Goal: Transaction & Acquisition: Purchase product/service

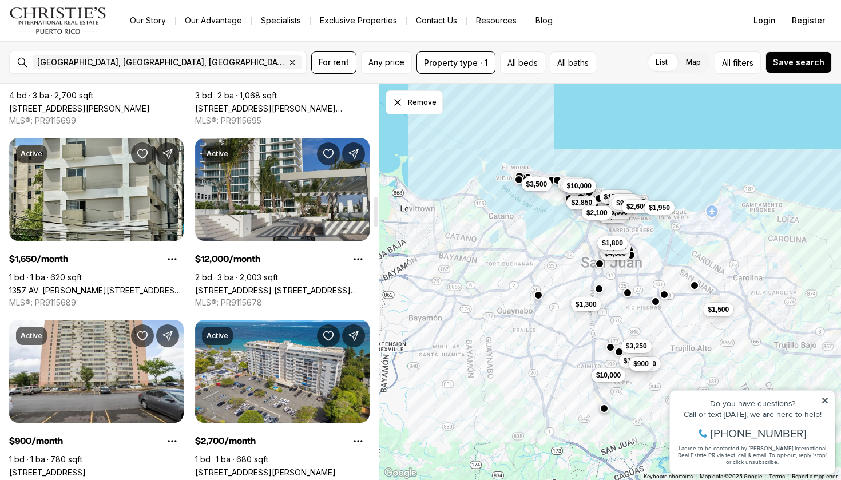
scroll to position [1460, 0]
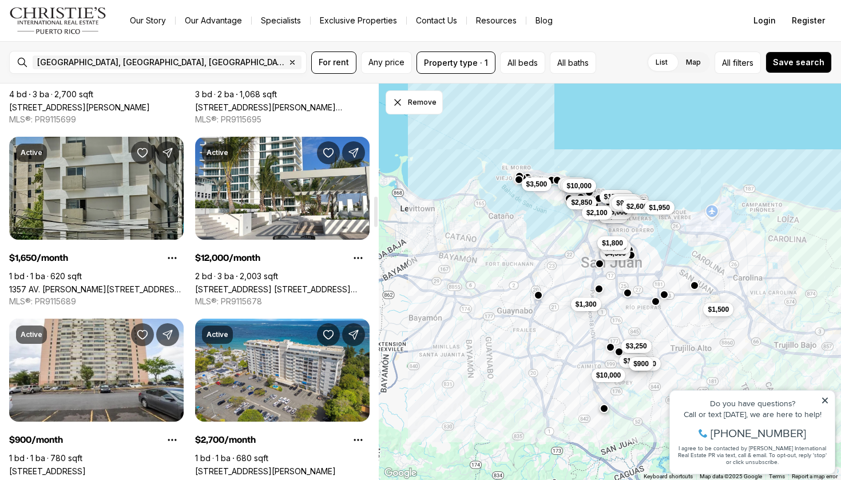
click at [125, 284] on link "1357 AV. [PERSON_NAME][STREET_ADDRESS][PERSON_NAME]" at bounding box center [96, 289] width 174 height 10
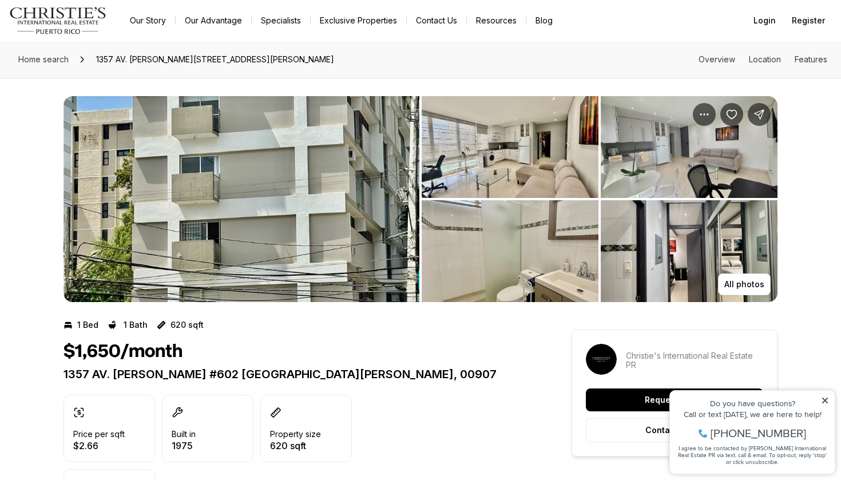
click at [497, 138] on img "View image gallery" at bounding box center [509, 147] width 177 height 102
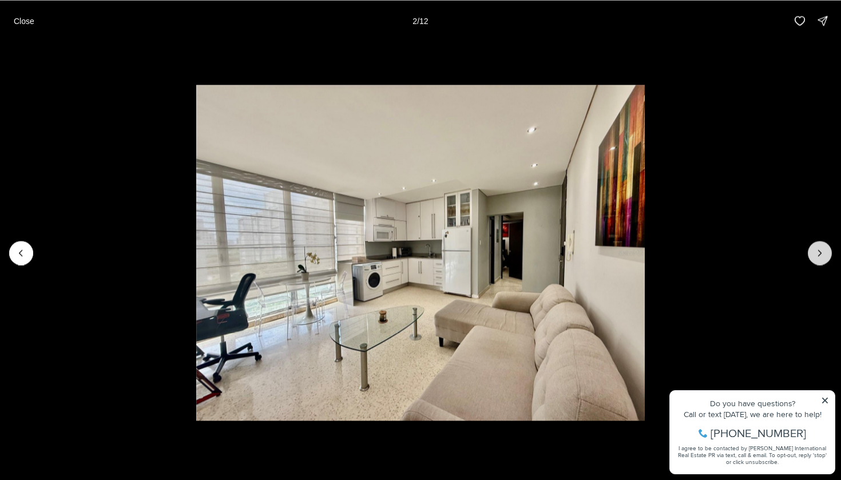
click at [822, 249] on icon "Next slide" at bounding box center [819, 252] width 11 height 11
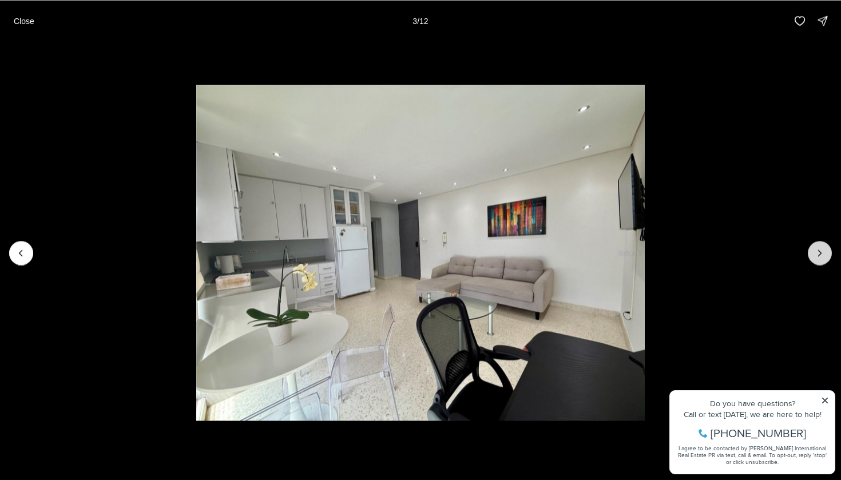
click at [822, 249] on icon "Next slide" at bounding box center [819, 252] width 11 height 11
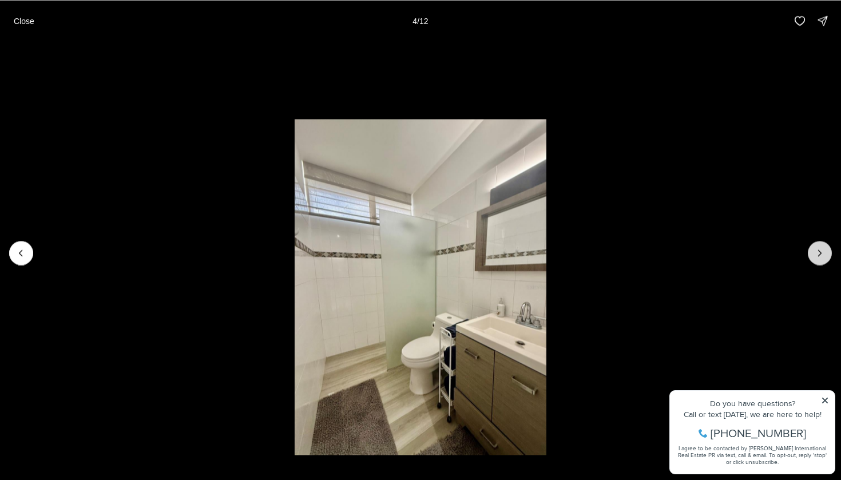
click at [822, 249] on icon "Next slide" at bounding box center [819, 252] width 11 height 11
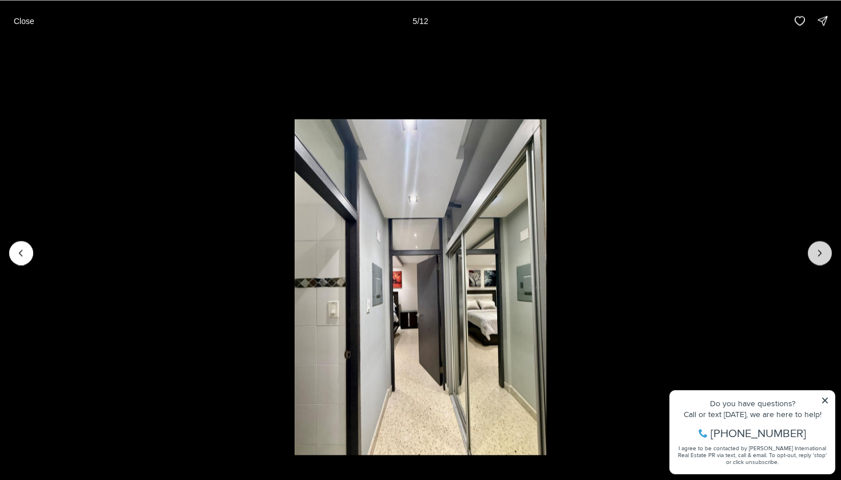
click at [822, 249] on icon "Next slide" at bounding box center [819, 252] width 11 height 11
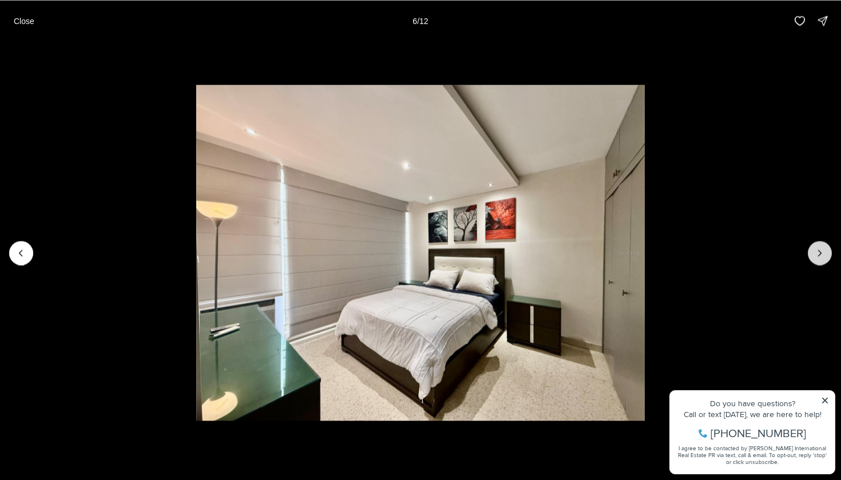
click at [822, 249] on icon "Next slide" at bounding box center [819, 252] width 11 height 11
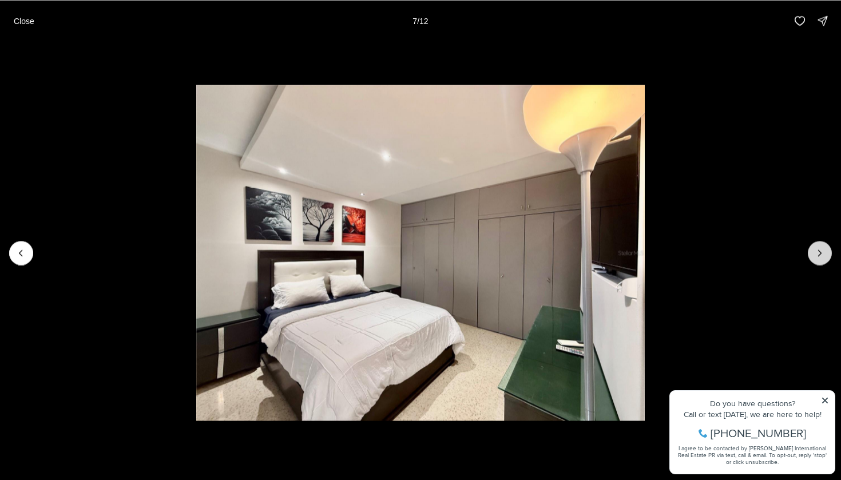
click at [829, 256] on button "Next slide" at bounding box center [819, 253] width 24 height 24
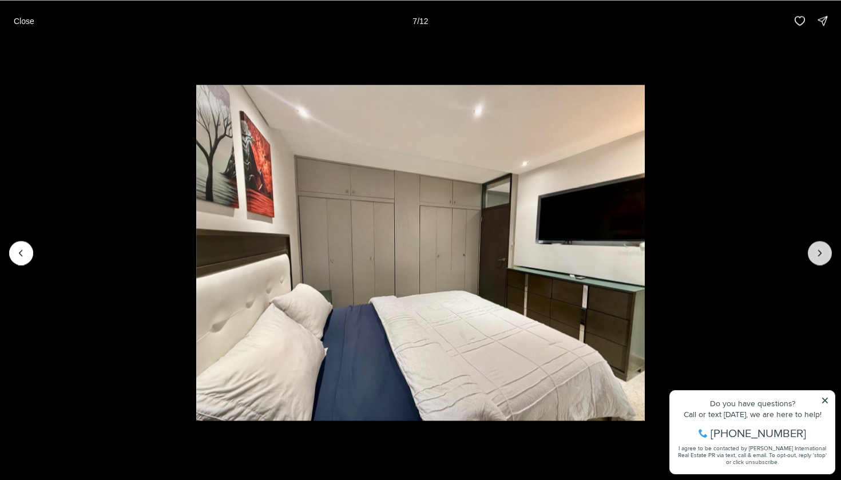
click at [829, 256] on button "Next slide" at bounding box center [819, 253] width 24 height 24
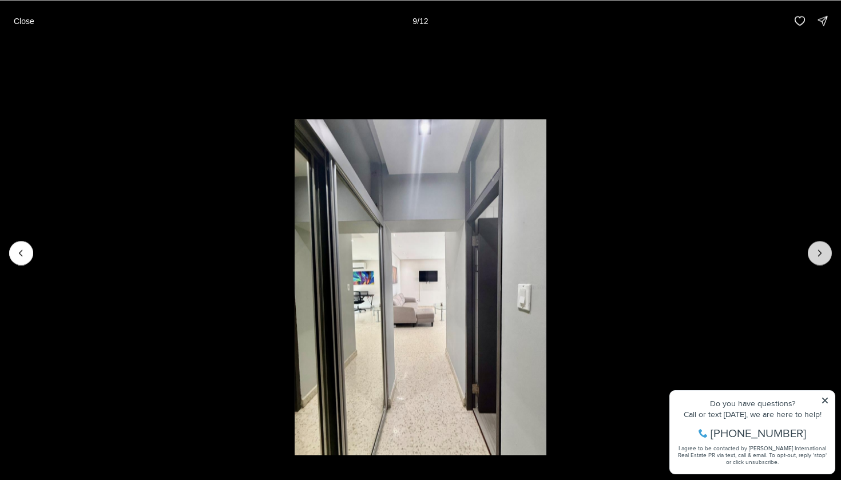
click at [829, 256] on button "Next slide" at bounding box center [819, 253] width 24 height 24
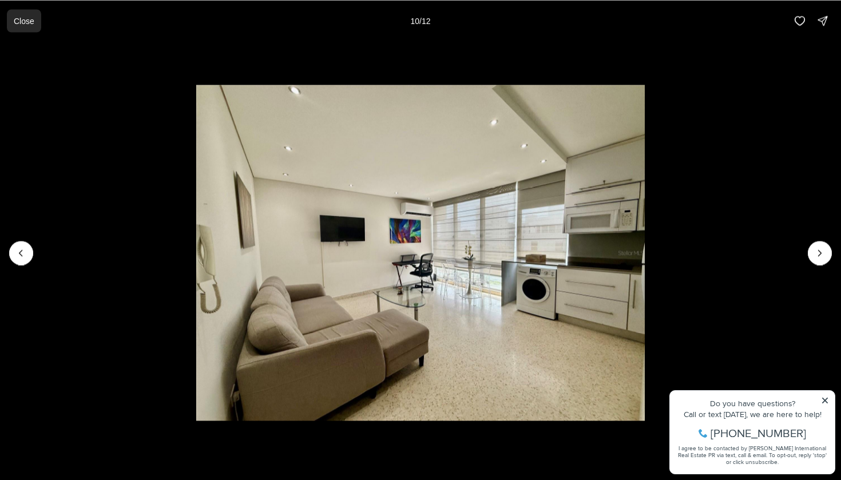
click at [20, 22] on p "Close" at bounding box center [24, 20] width 21 height 9
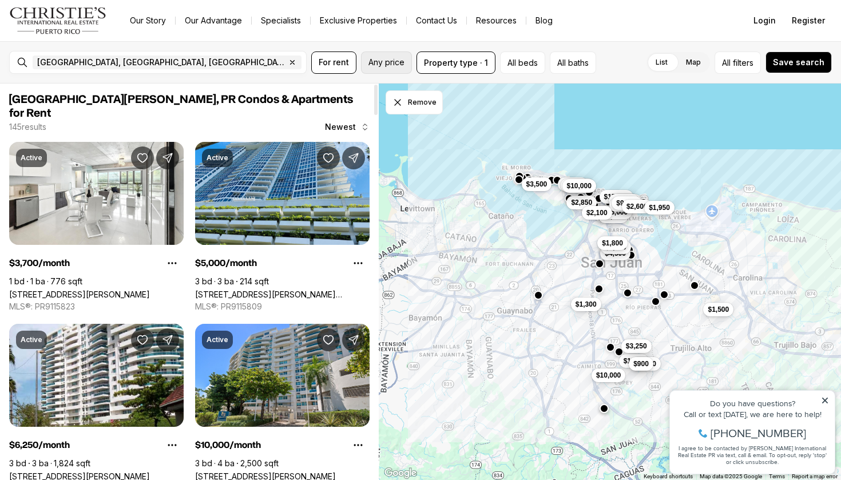
click at [378, 53] on button "Any price" at bounding box center [386, 62] width 51 height 22
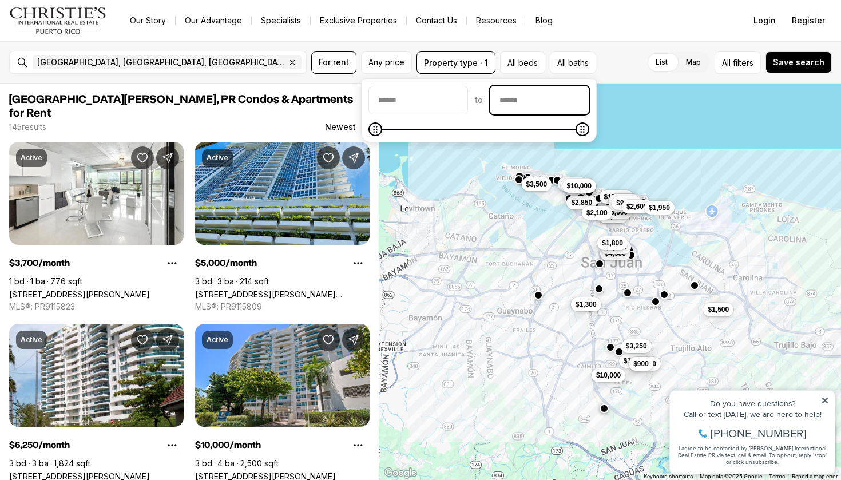
click at [527, 90] on input "priceMax" at bounding box center [539, 99] width 98 height 27
type input "******"
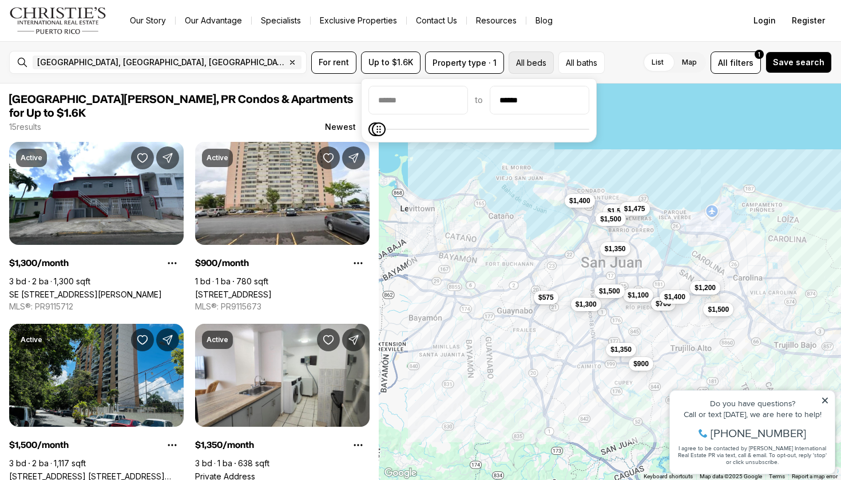
click at [538, 59] on button "All beds" at bounding box center [530, 62] width 45 height 22
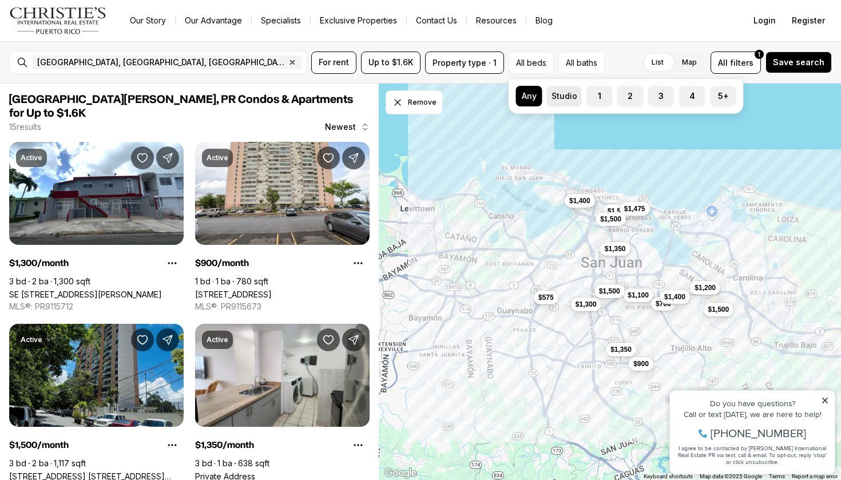
click at [565, 94] on label "Studio" at bounding box center [564, 96] width 35 height 21
click at [558, 94] on button "Studio" at bounding box center [552, 91] width 11 height 11
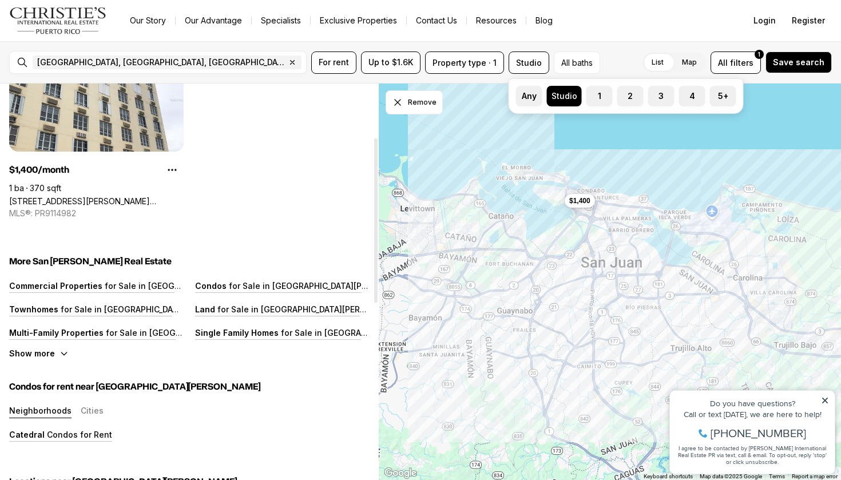
scroll to position [143, 0]
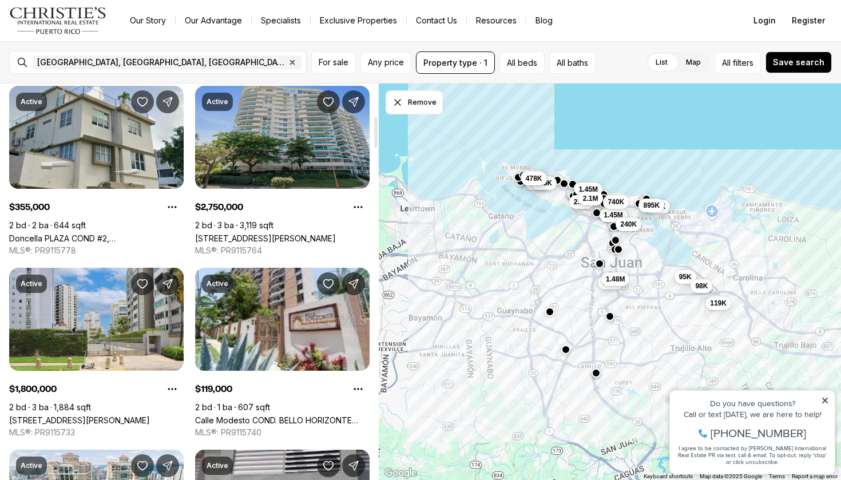
scroll to position [427, 0]
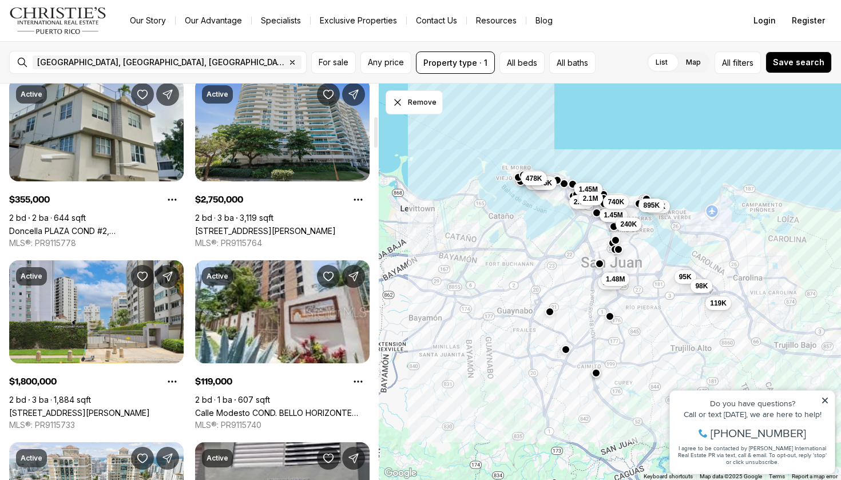
click at [304, 226] on link "550 AVENIDA CONSTITUCION #PH-1608, SAN JUAN PR, 00901" at bounding box center [265, 231] width 141 height 10
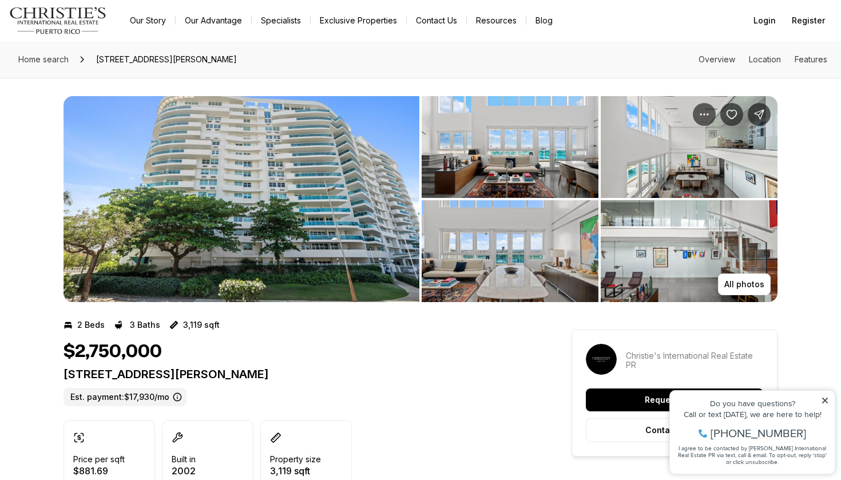
click at [500, 157] on img "View image gallery" at bounding box center [509, 147] width 177 height 102
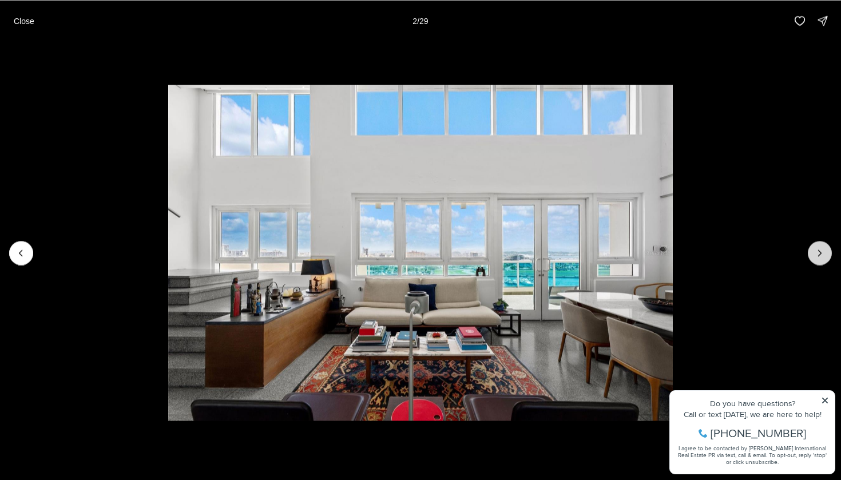
click at [817, 250] on icon "Next slide" at bounding box center [819, 252] width 11 height 11
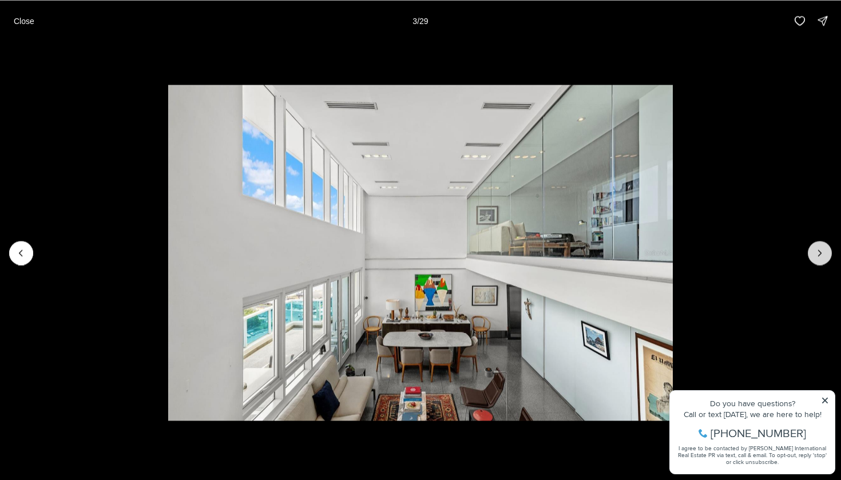
click at [816, 250] on icon "Next slide" at bounding box center [819, 252] width 11 height 11
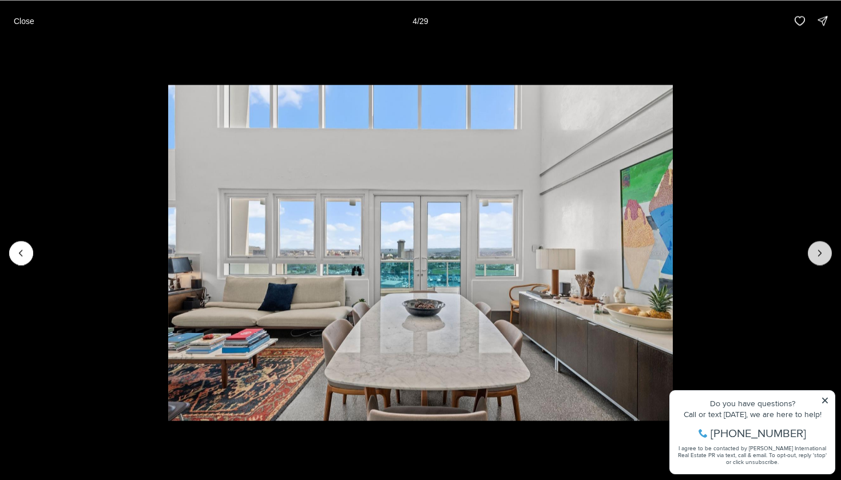
click at [816, 250] on icon "Next slide" at bounding box center [819, 252] width 11 height 11
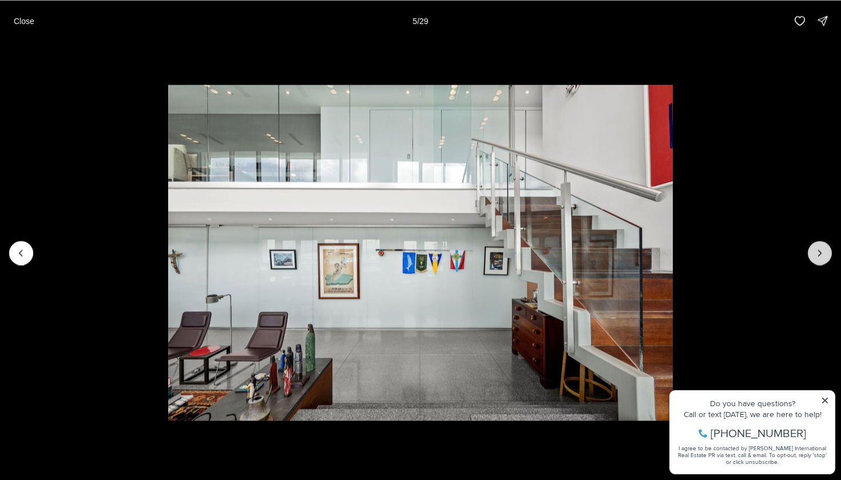
click at [816, 250] on icon "Next slide" at bounding box center [819, 252] width 11 height 11
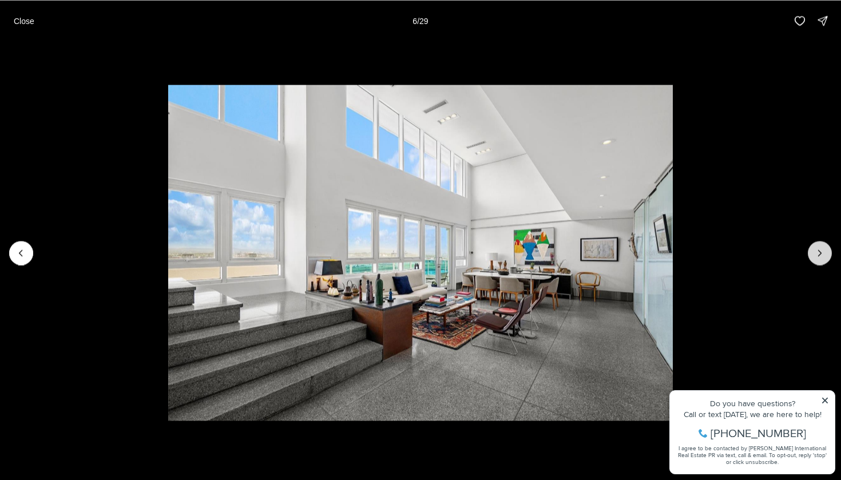
click at [816, 250] on icon "Next slide" at bounding box center [819, 252] width 11 height 11
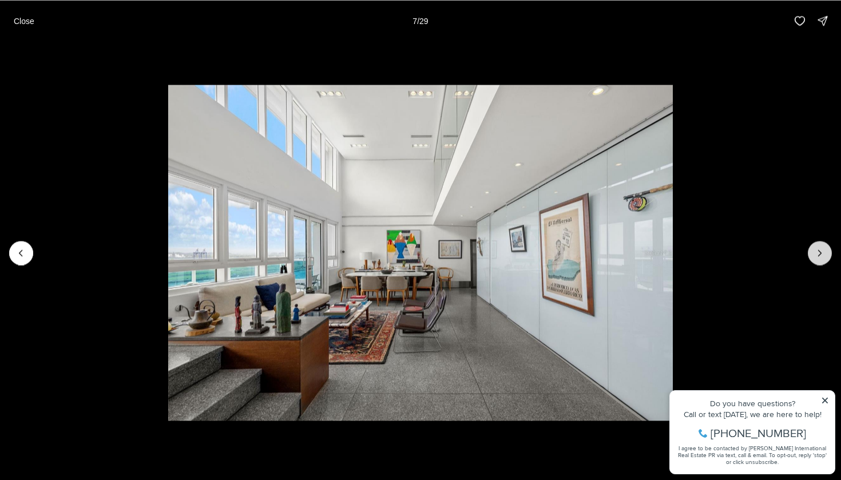
click at [816, 250] on icon "Next slide" at bounding box center [819, 252] width 11 height 11
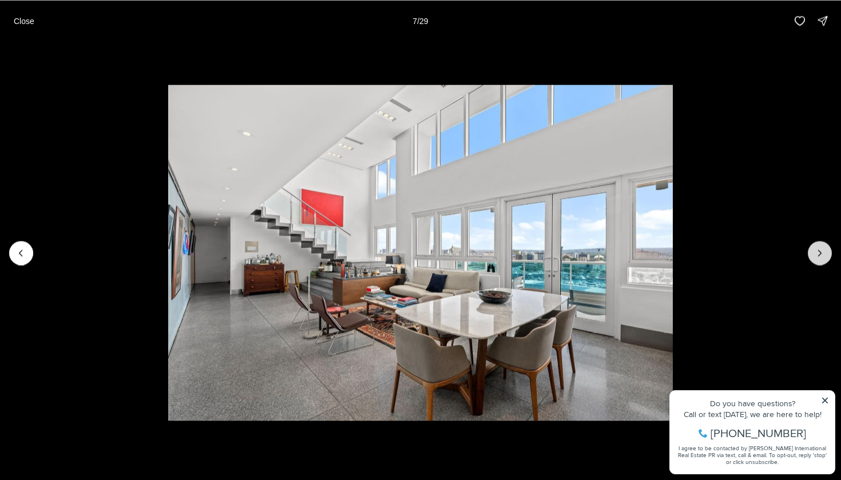
click at [816, 250] on icon "Next slide" at bounding box center [819, 252] width 11 height 11
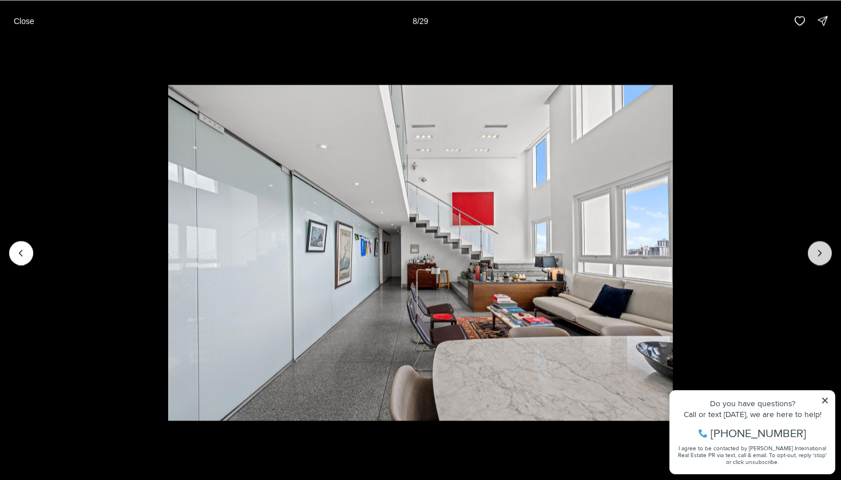
click at [816, 250] on icon "Next slide" at bounding box center [819, 252] width 11 height 11
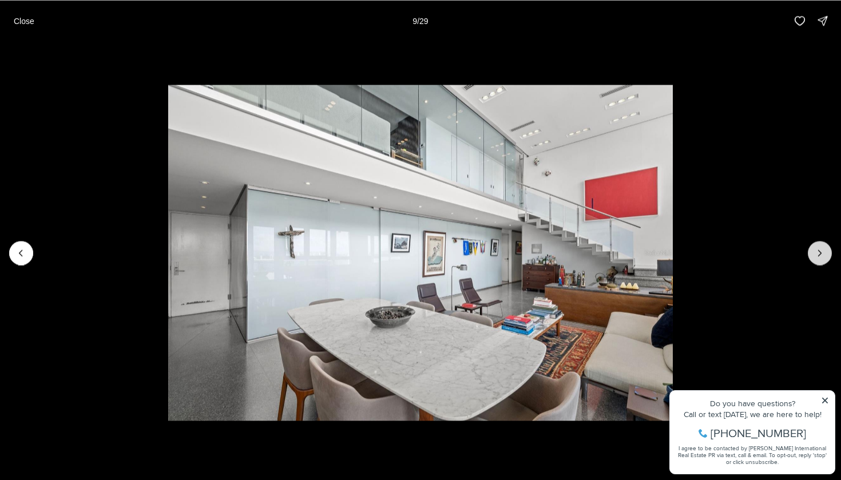
click at [816, 250] on icon "Next slide" at bounding box center [819, 252] width 11 height 11
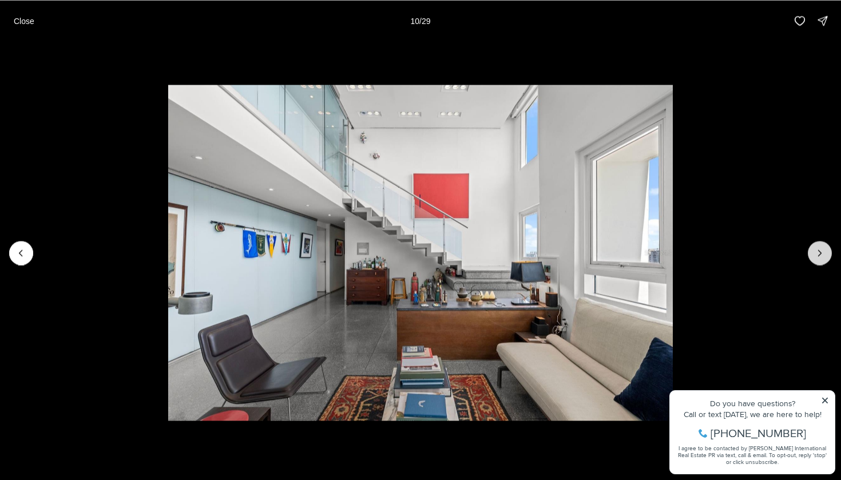
click at [816, 250] on icon "Next slide" at bounding box center [819, 252] width 11 height 11
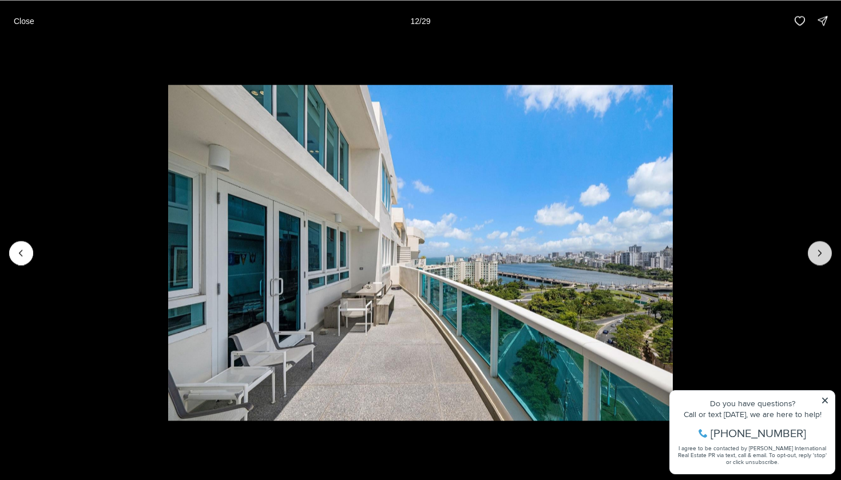
click at [827, 256] on button "Next slide" at bounding box center [819, 253] width 24 height 24
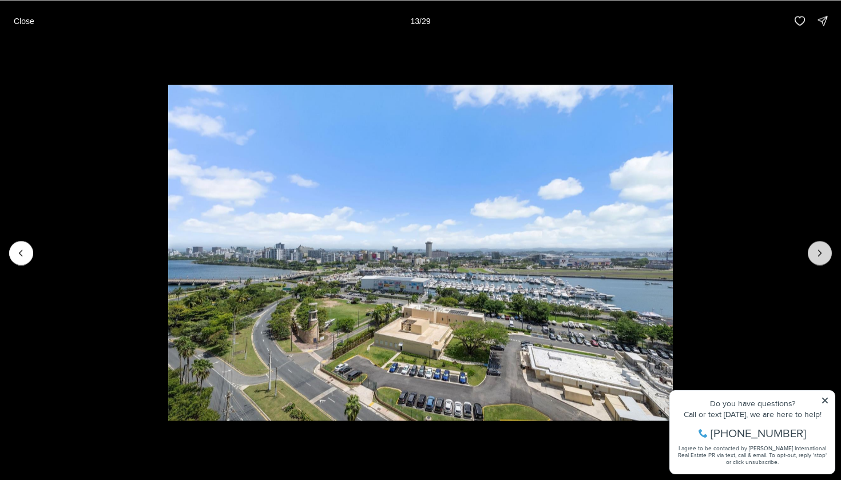
click at [826, 257] on button "Next slide" at bounding box center [819, 253] width 24 height 24
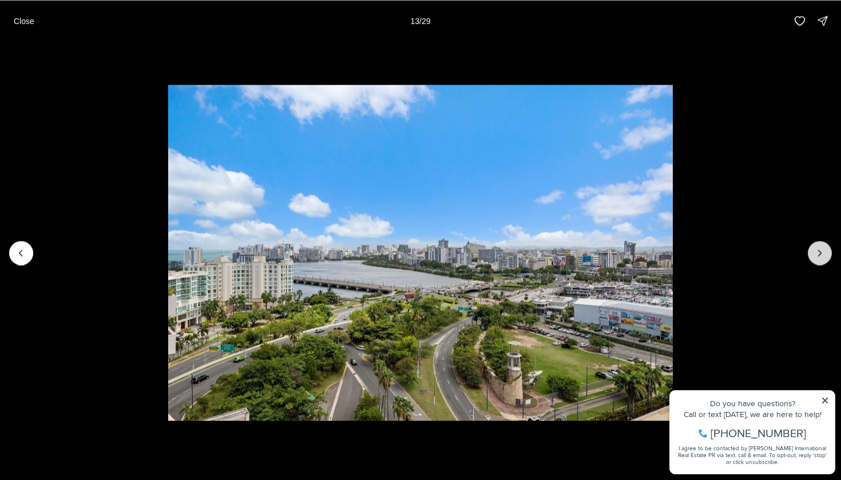
click at [826, 257] on button "Next slide" at bounding box center [819, 253] width 24 height 24
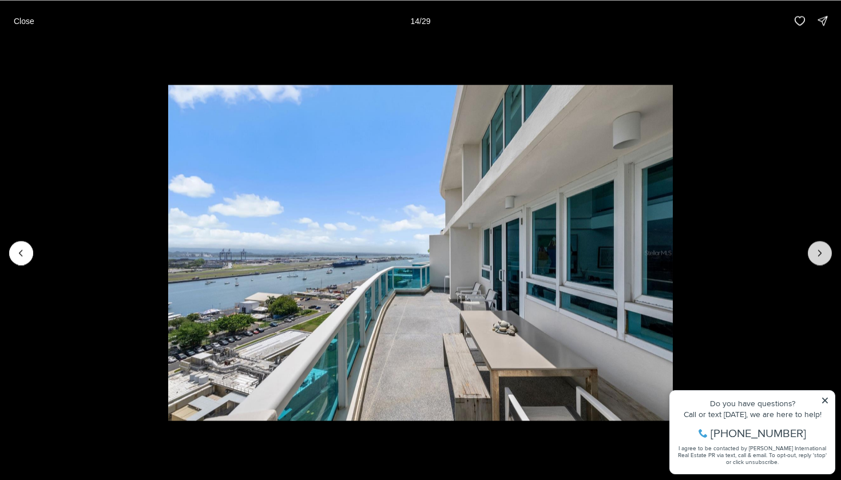
click at [826, 257] on button "Next slide" at bounding box center [819, 253] width 24 height 24
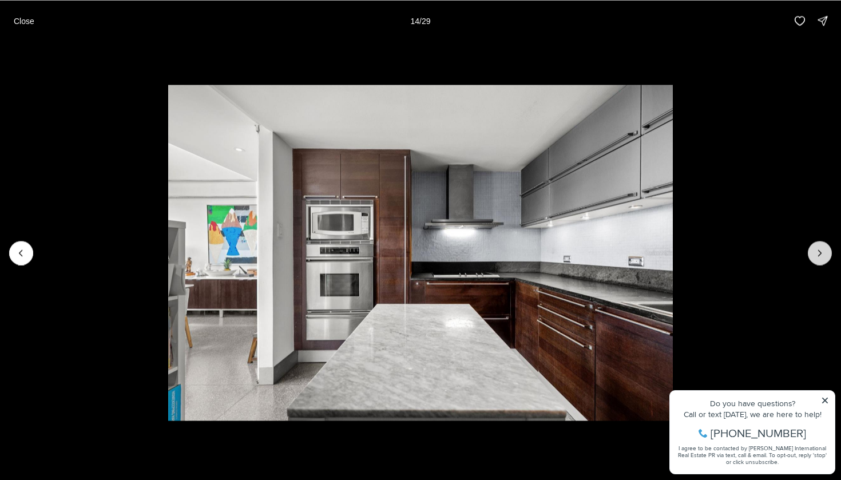
click at [826, 257] on button "Next slide" at bounding box center [819, 253] width 24 height 24
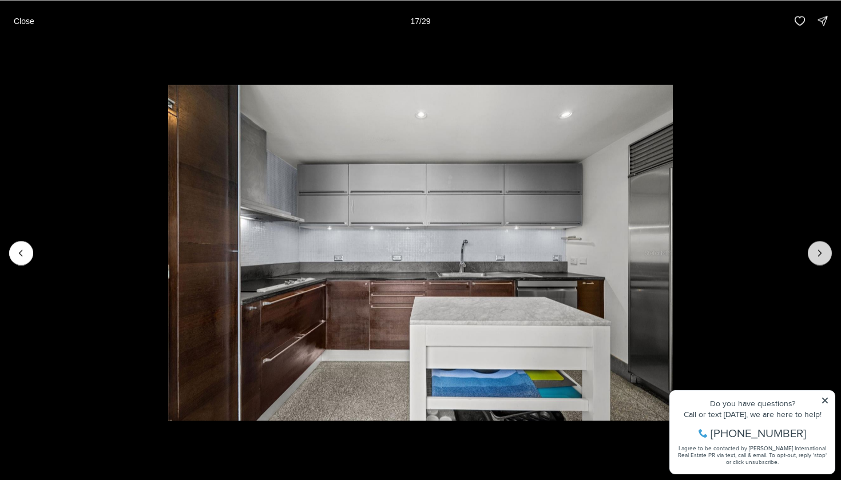
click at [826, 257] on button "Next slide" at bounding box center [819, 253] width 24 height 24
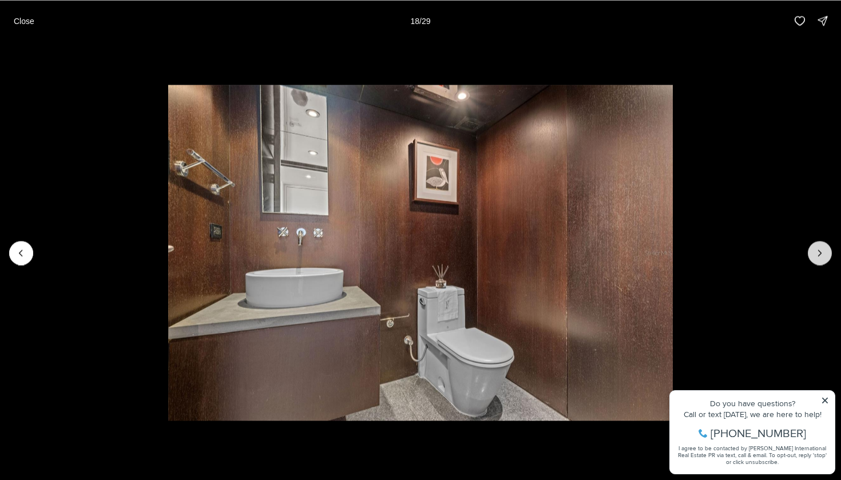
click at [826, 257] on button "Next slide" at bounding box center [819, 253] width 24 height 24
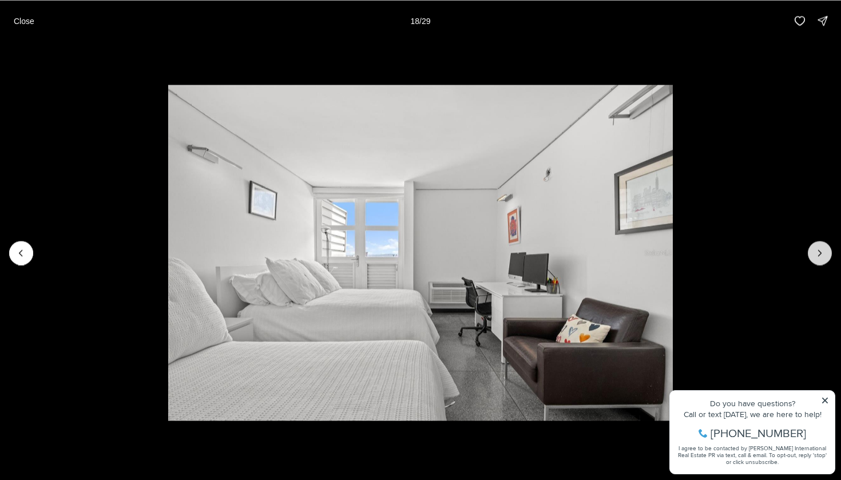
click at [826, 257] on button "Next slide" at bounding box center [819, 253] width 24 height 24
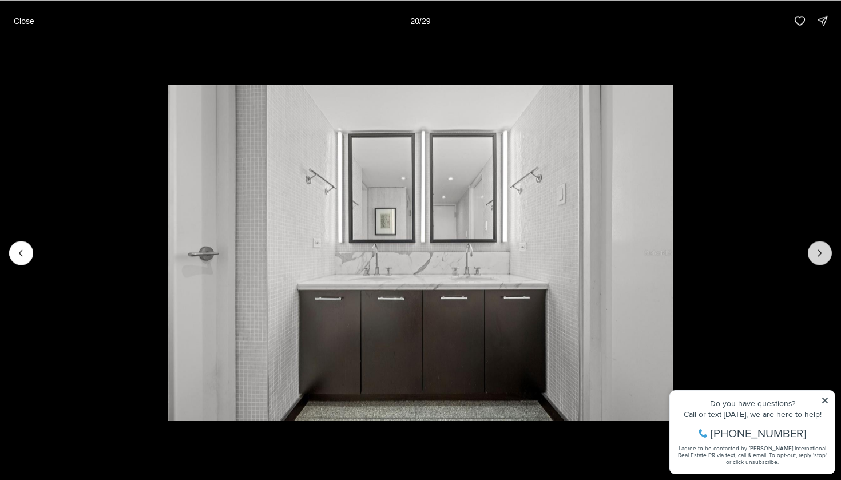
click at [826, 257] on button "Next slide" at bounding box center [819, 253] width 24 height 24
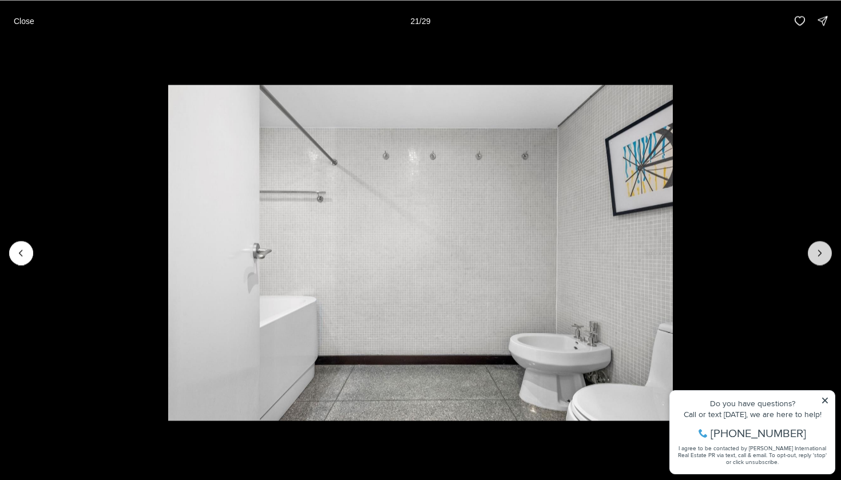
click at [826, 257] on button "Next slide" at bounding box center [819, 253] width 24 height 24
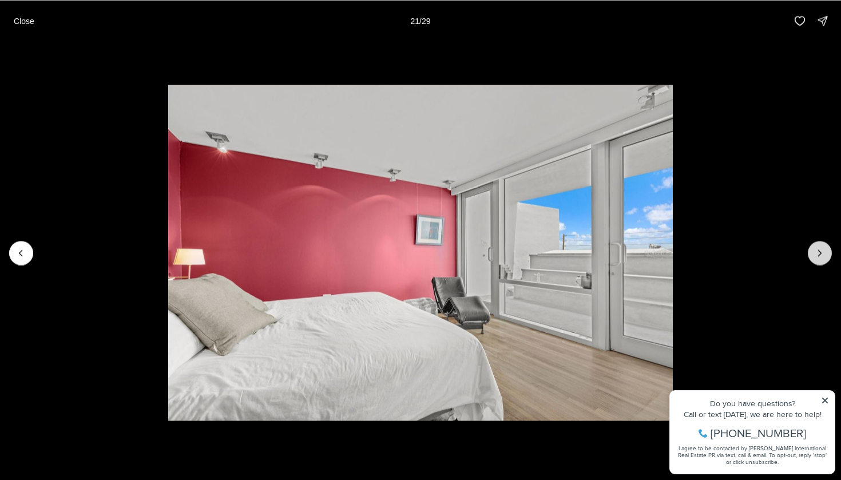
click at [826, 257] on button "Next slide" at bounding box center [819, 253] width 24 height 24
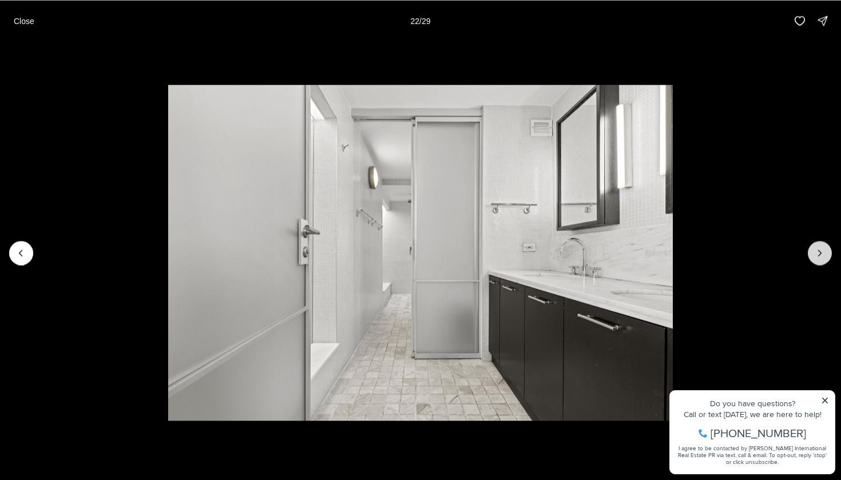
click at [826, 257] on button "Next slide" at bounding box center [819, 253] width 24 height 24
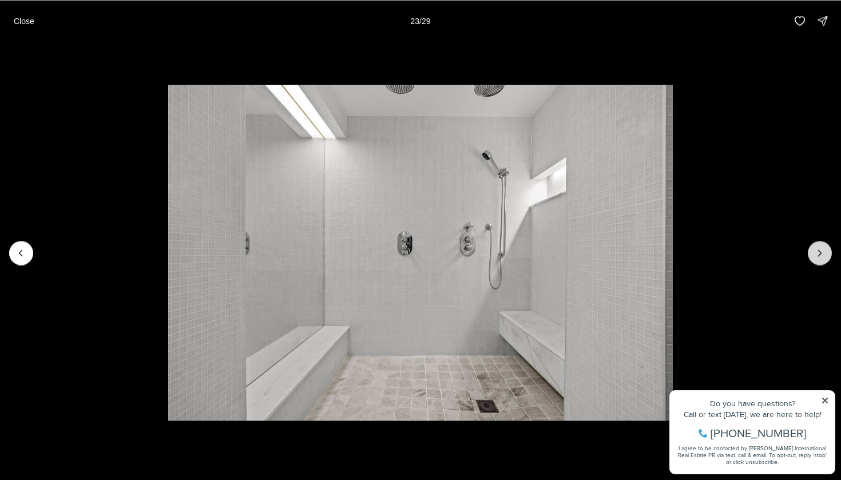
click at [826, 257] on button "Next slide" at bounding box center [819, 253] width 24 height 24
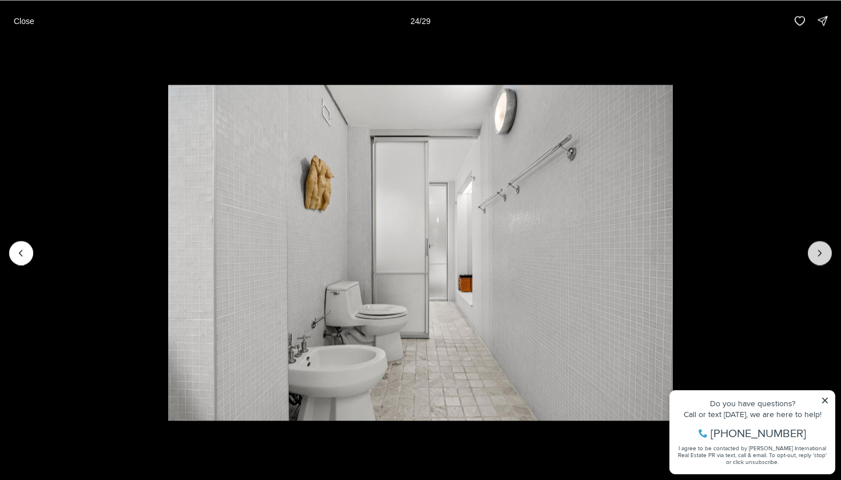
click at [826, 257] on button "Next slide" at bounding box center [819, 253] width 24 height 24
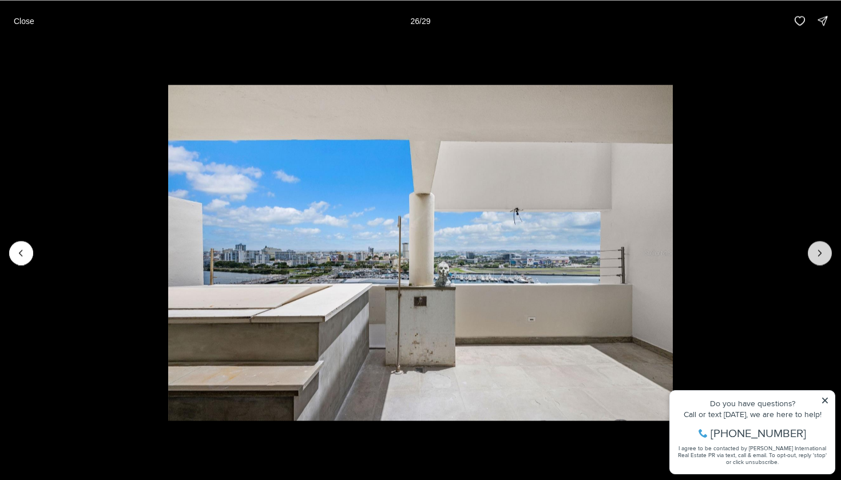
click at [826, 257] on button "Next slide" at bounding box center [819, 253] width 24 height 24
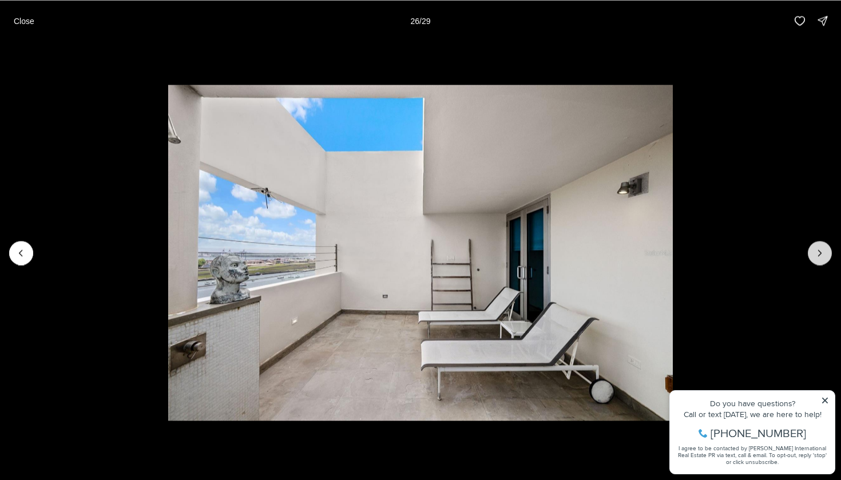
click at [826, 257] on button "Next slide" at bounding box center [819, 253] width 24 height 24
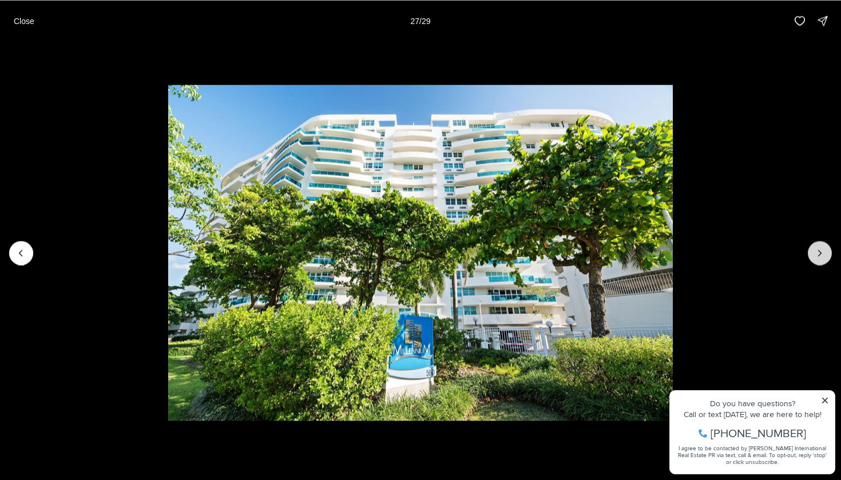
click at [826, 257] on button "Next slide" at bounding box center [819, 253] width 24 height 24
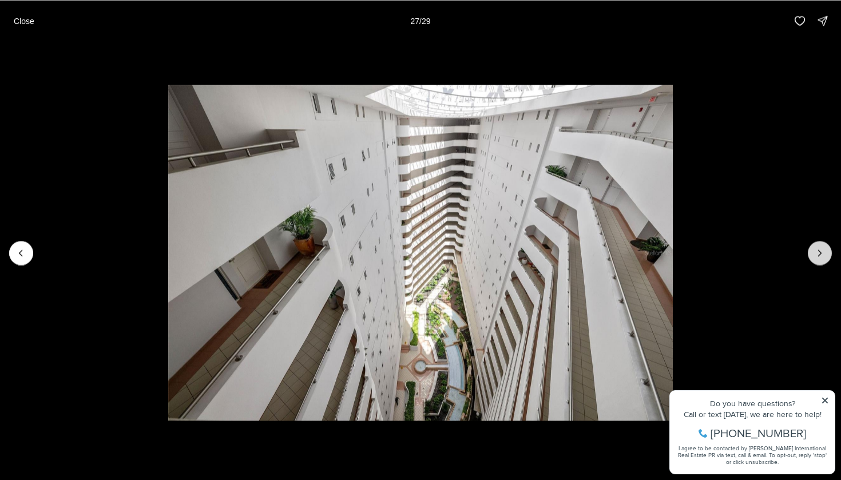
click at [826, 257] on div at bounding box center [819, 253] width 24 height 24
click at [33, 27] on button "Close" at bounding box center [24, 20] width 34 height 23
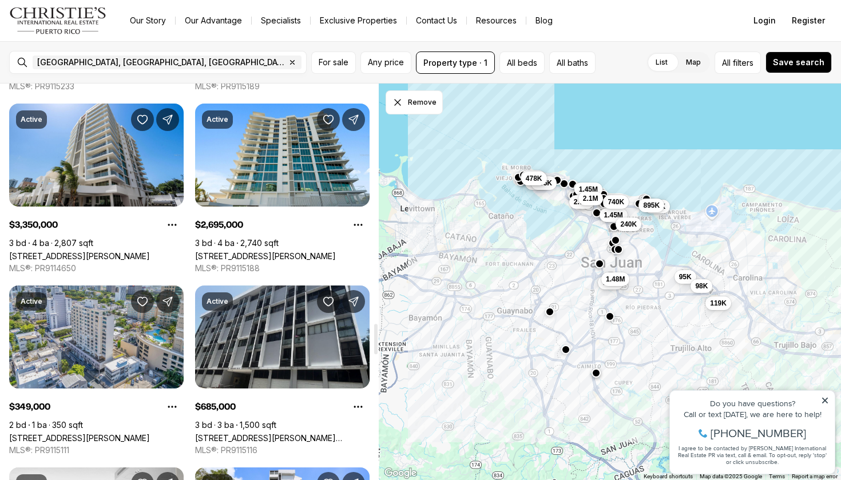
scroll to position [3129, 0]
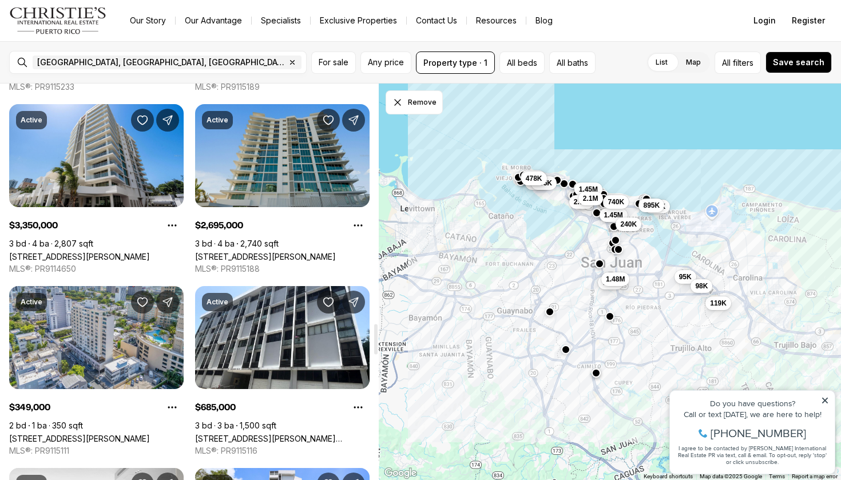
click at [278, 252] on link "[STREET_ADDRESS][PERSON_NAME]" at bounding box center [265, 257] width 141 height 10
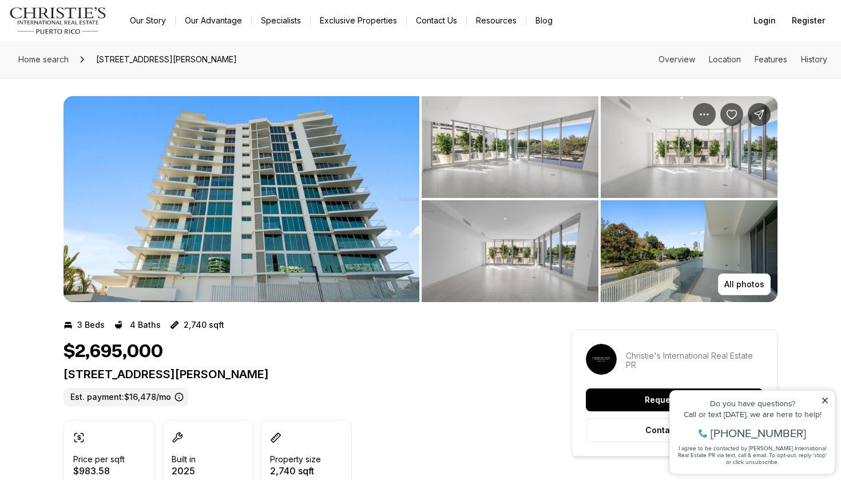
click at [533, 184] on img "View image gallery" at bounding box center [509, 147] width 177 height 102
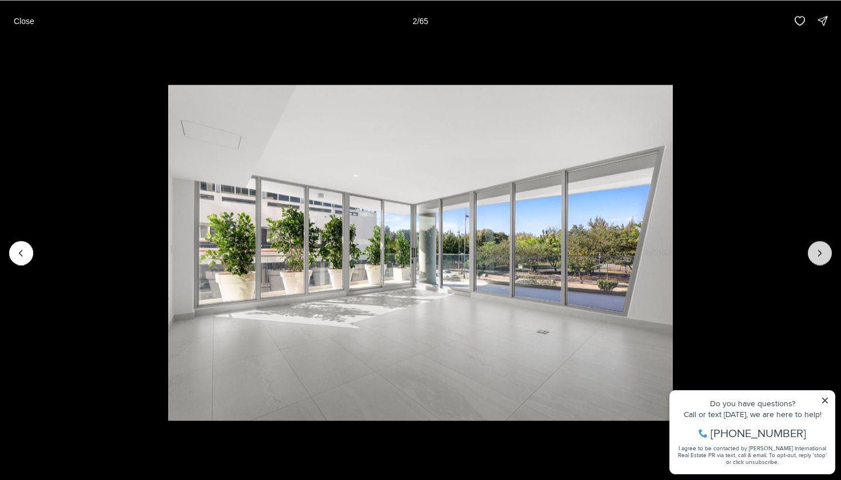
click at [811, 246] on button "Next slide" at bounding box center [819, 253] width 24 height 24
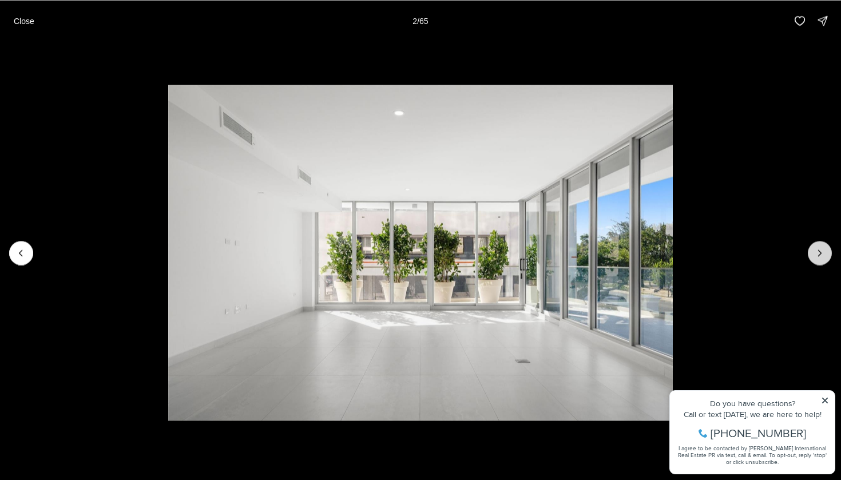
click at [811, 246] on button "Next slide" at bounding box center [819, 253] width 24 height 24
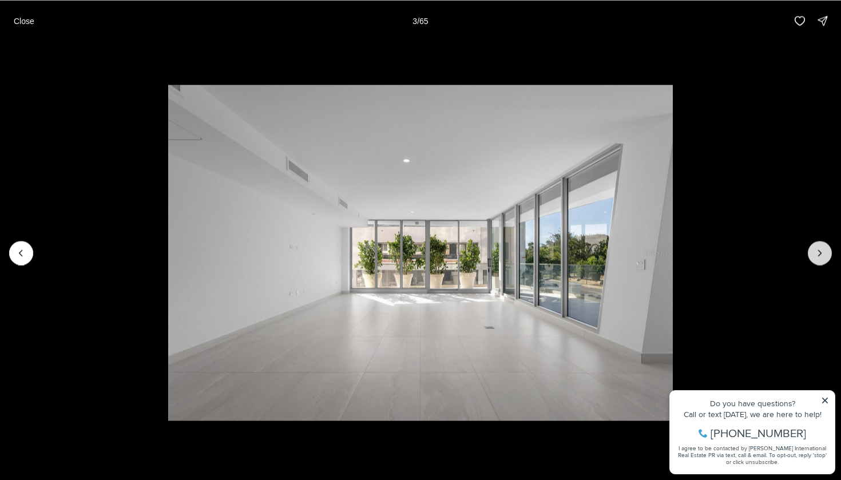
click at [811, 246] on button "Next slide" at bounding box center [819, 253] width 24 height 24
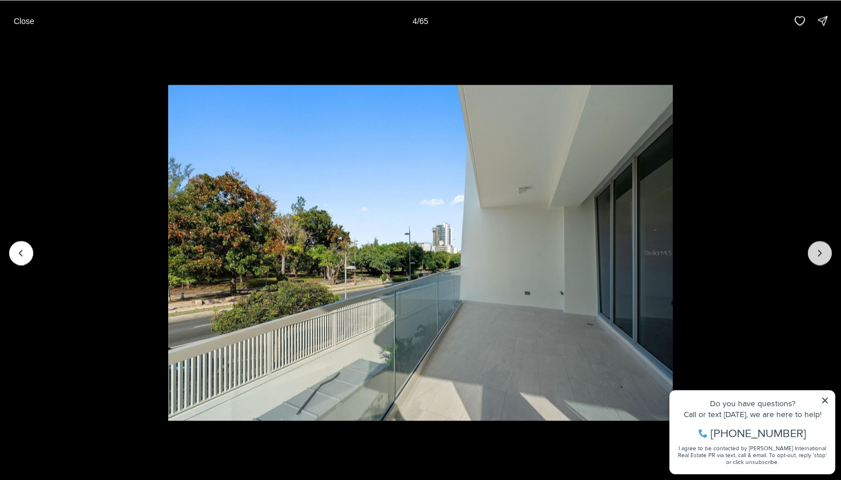
click at [811, 246] on button "Next slide" at bounding box center [819, 253] width 24 height 24
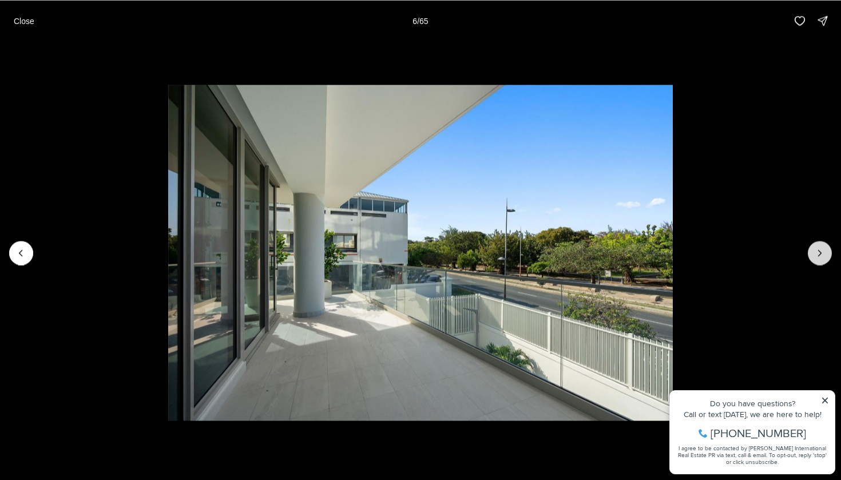
click at [811, 246] on button "Next slide" at bounding box center [819, 253] width 24 height 24
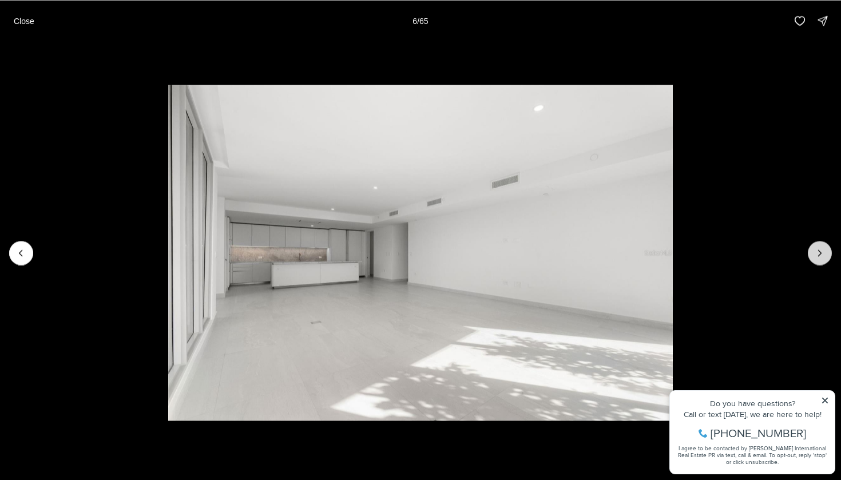
click at [811, 246] on button "Next slide" at bounding box center [819, 253] width 24 height 24
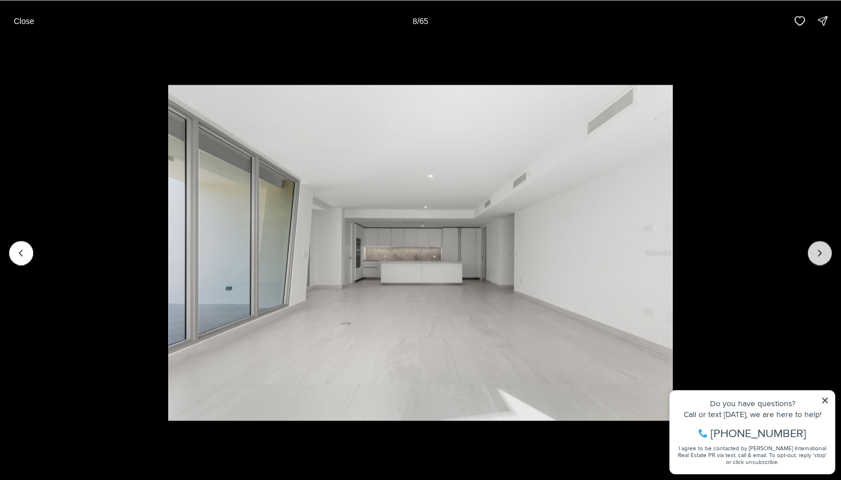
click at [811, 246] on button "Next slide" at bounding box center [819, 253] width 24 height 24
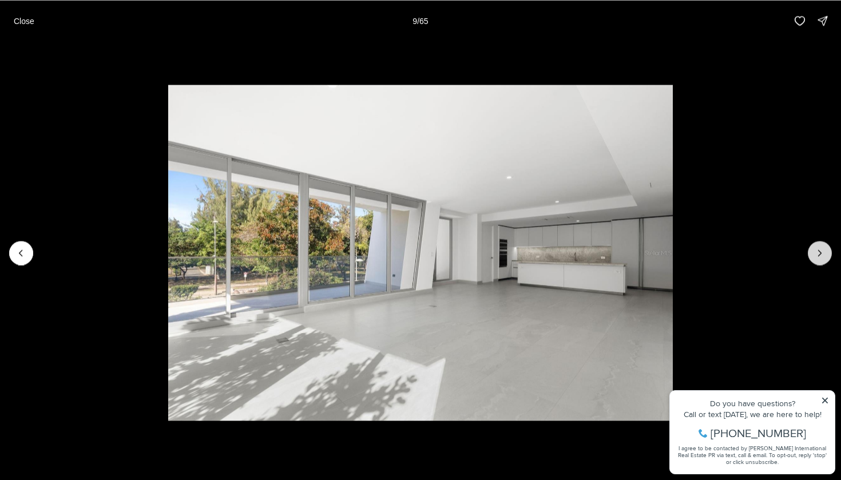
click at [811, 246] on button "Next slide" at bounding box center [819, 253] width 24 height 24
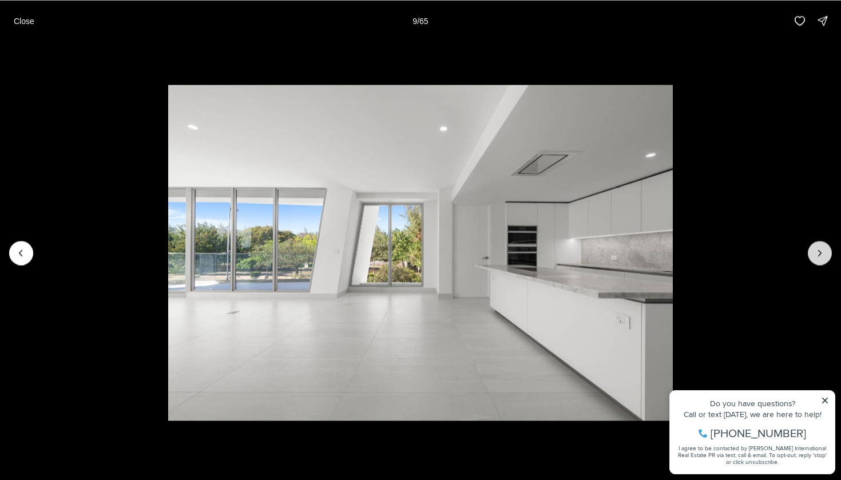
click at [811, 246] on button "Next slide" at bounding box center [819, 253] width 24 height 24
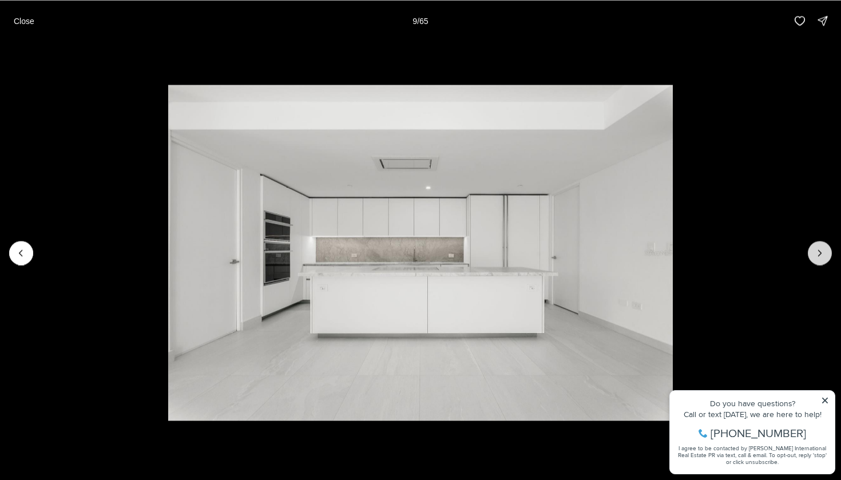
click at [811, 246] on button "Next slide" at bounding box center [819, 253] width 24 height 24
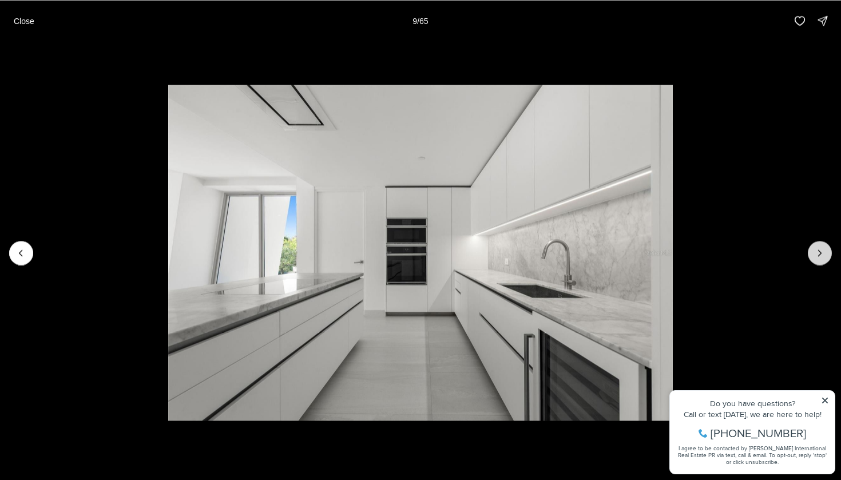
click at [811, 246] on button "Next slide" at bounding box center [819, 253] width 24 height 24
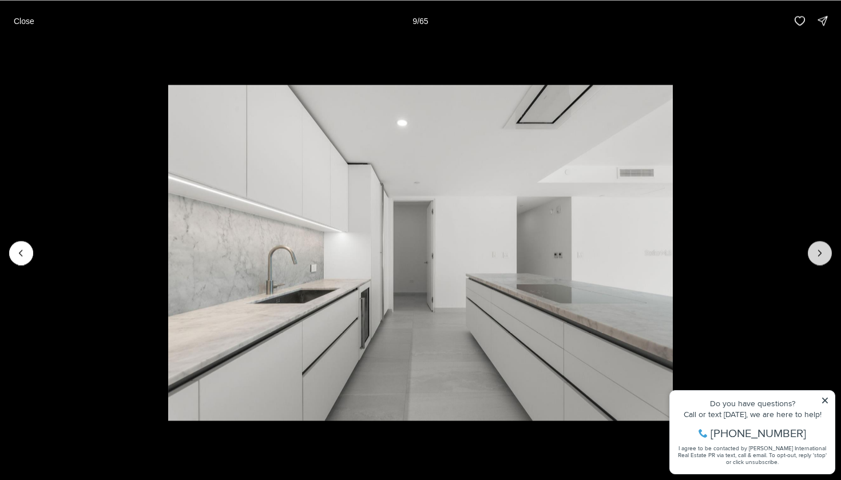
click at [811, 246] on button "Next slide" at bounding box center [819, 253] width 24 height 24
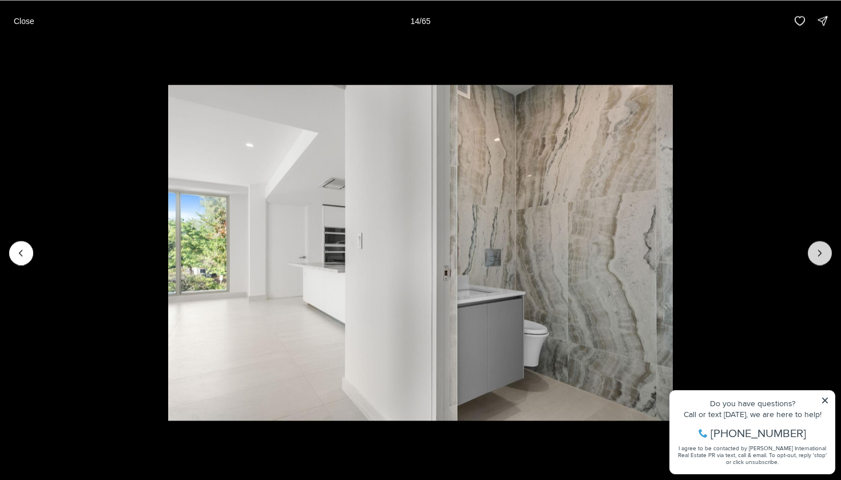
click at [811, 246] on button "Next slide" at bounding box center [819, 253] width 24 height 24
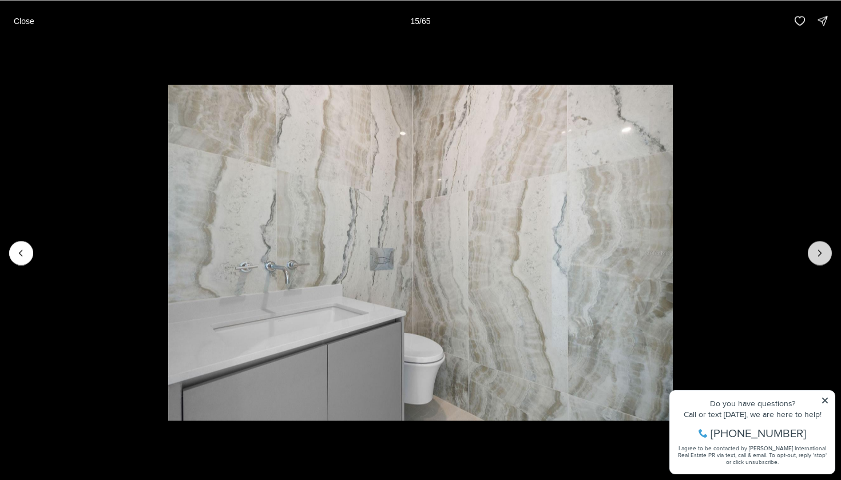
click at [811, 246] on button "Next slide" at bounding box center [819, 253] width 24 height 24
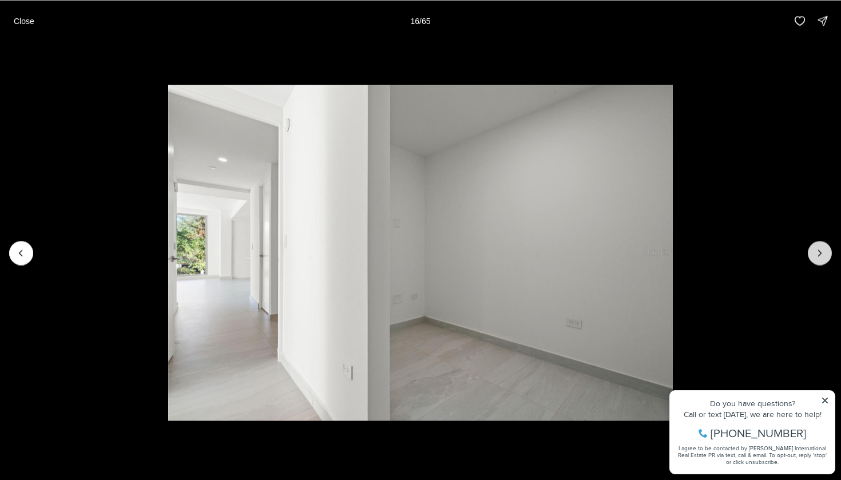
click at [811, 246] on button "Next slide" at bounding box center [819, 253] width 24 height 24
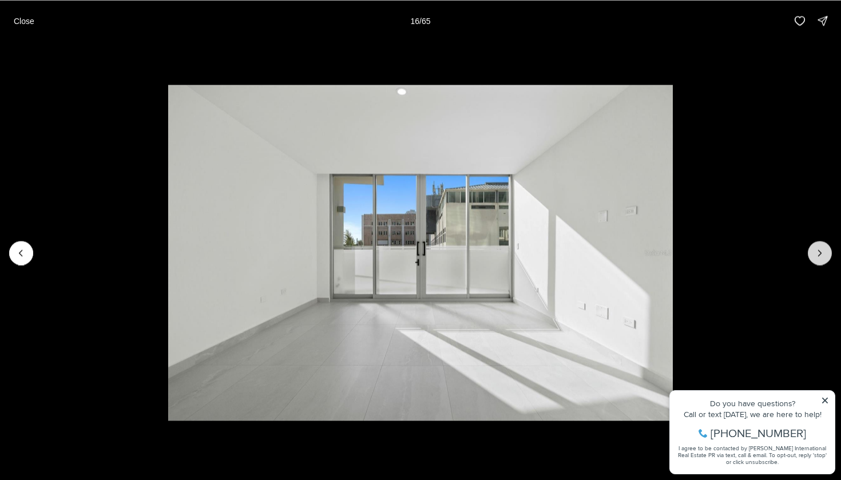
click at [811, 246] on button "Next slide" at bounding box center [819, 253] width 24 height 24
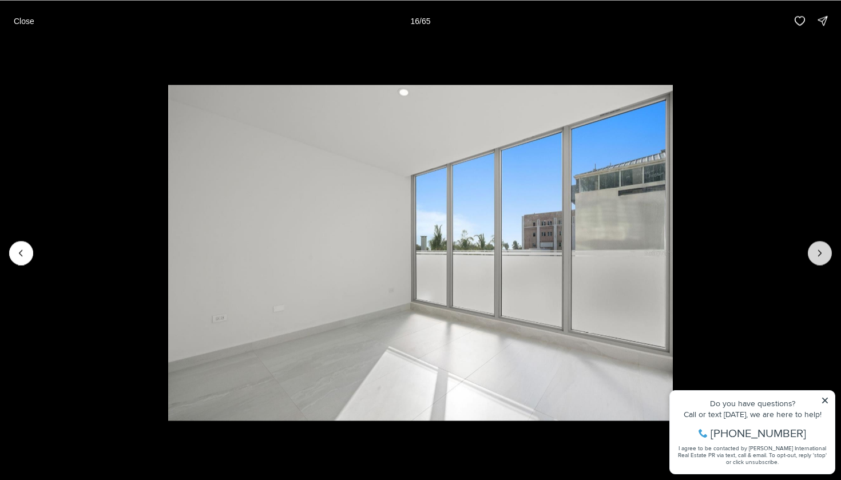
click at [811, 246] on button "Next slide" at bounding box center [819, 253] width 24 height 24
